Goal: Task Accomplishment & Management: Use online tool/utility

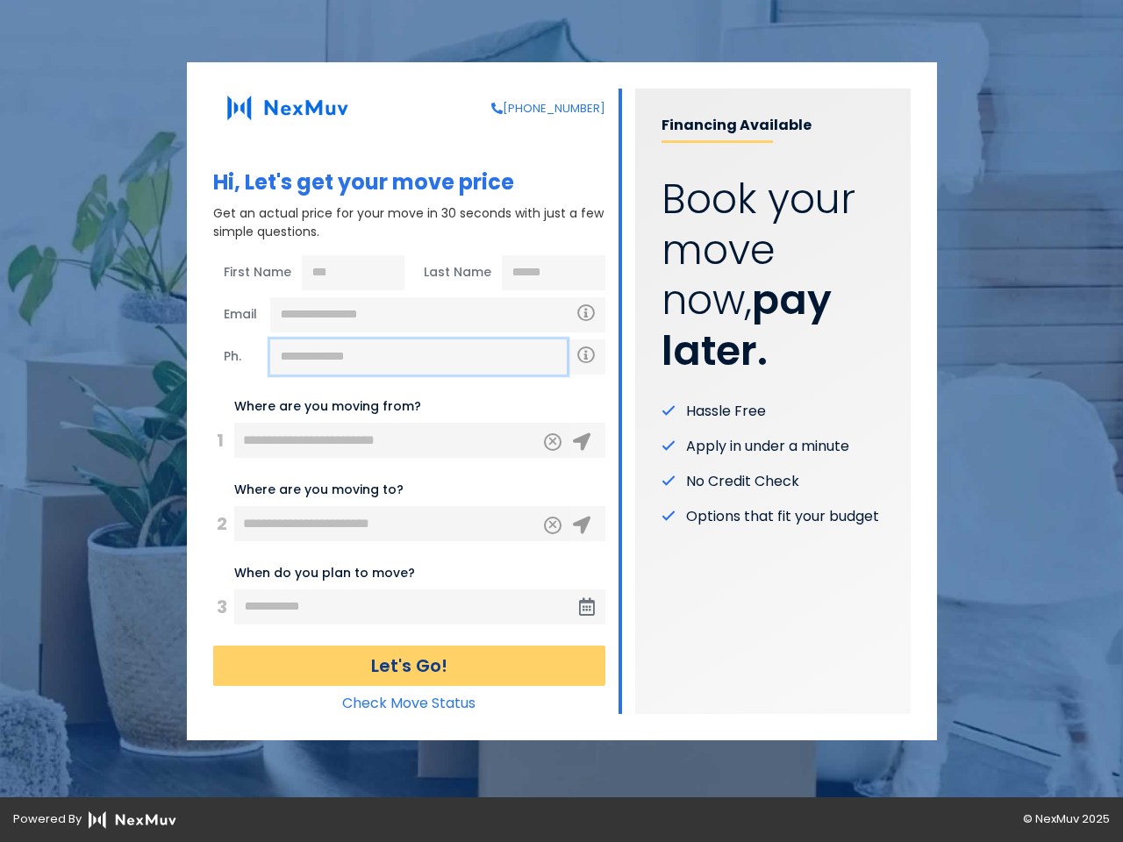
click at [419, 357] on input "text" at bounding box center [418, 357] width 297 height 35
click at [553, 442] on icon "Clear" at bounding box center [553, 440] width 11 height 16
click at [582, 442] on icon at bounding box center [582, 443] width 18 height 18
click at [553, 526] on icon "Clear" at bounding box center [553, 523] width 11 height 16
click at [582, 526] on icon at bounding box center [582, 526] width 18 height 18
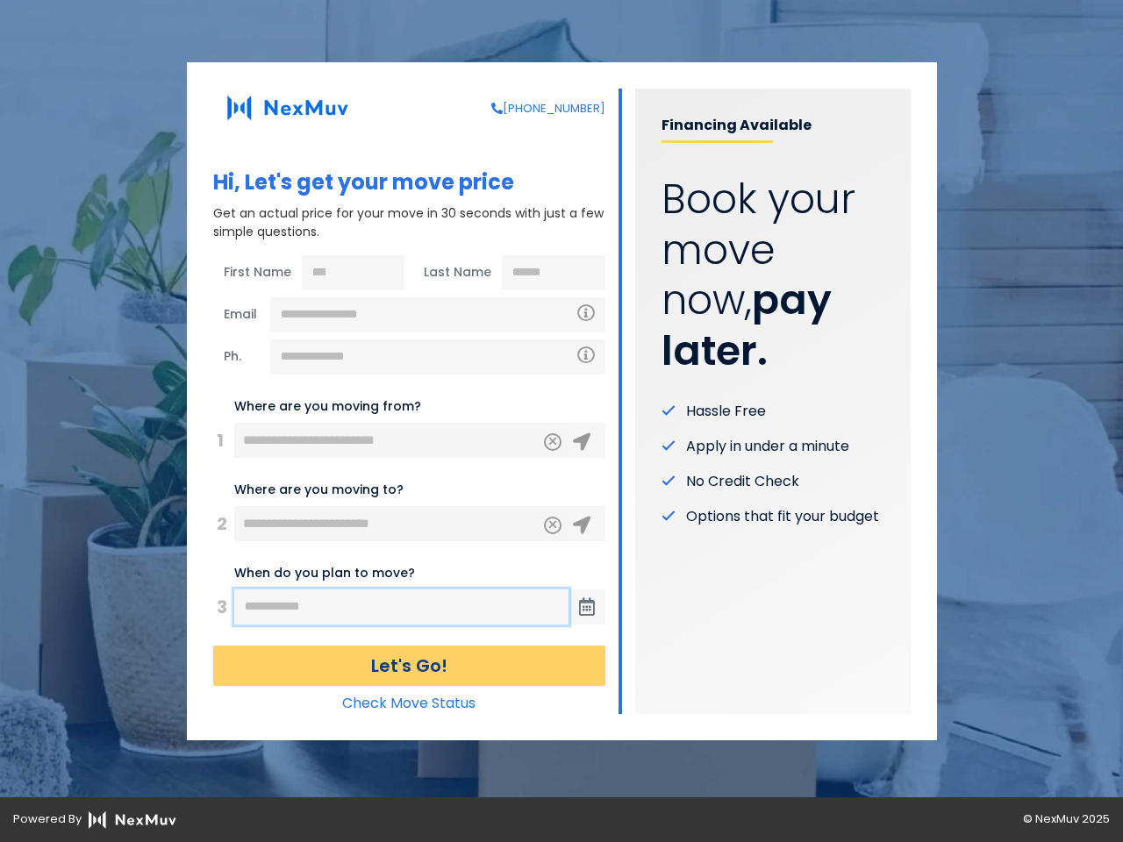
click at [402, 607] on input "text" at bounding box center [401, 607] width 334 height 35
click at [587, 607] on icon at bounding box center [587, 608] width 16 height 18
click at [409, 666] on button "Let's Go!" at bounding box center [409, 666] width 392 height 40
